Goal: Register for event/course

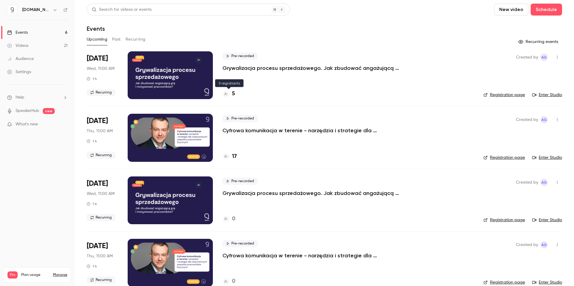
click at [233, 95] on h4 "5" at bounding box center [233, 94] width 3 height 8
click at [234, 155] on h4 "17" at bounding box center [234, 157] width 5 height 8
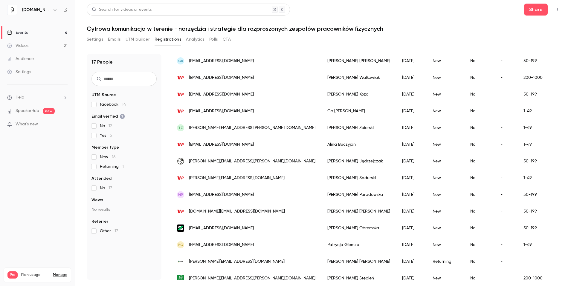
scroll to position [120, 0]
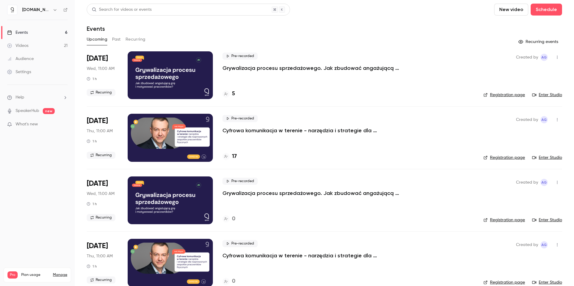
click at [47, 125] on p "What's new" at bounding box center [32, 124] width 51 height 6
click at [0, 0] on noticeable-lightbox at bounding box center [0, 0] width 0 height 0
click at [36, 110] on div at bounding box center [287, 143] width 574 height 286
click at [36, 110] on link "SpeakerHub" at bounding box center [28, 111] width 24 height 6
